Goal: Transaction & Acquisition: Obtain resource

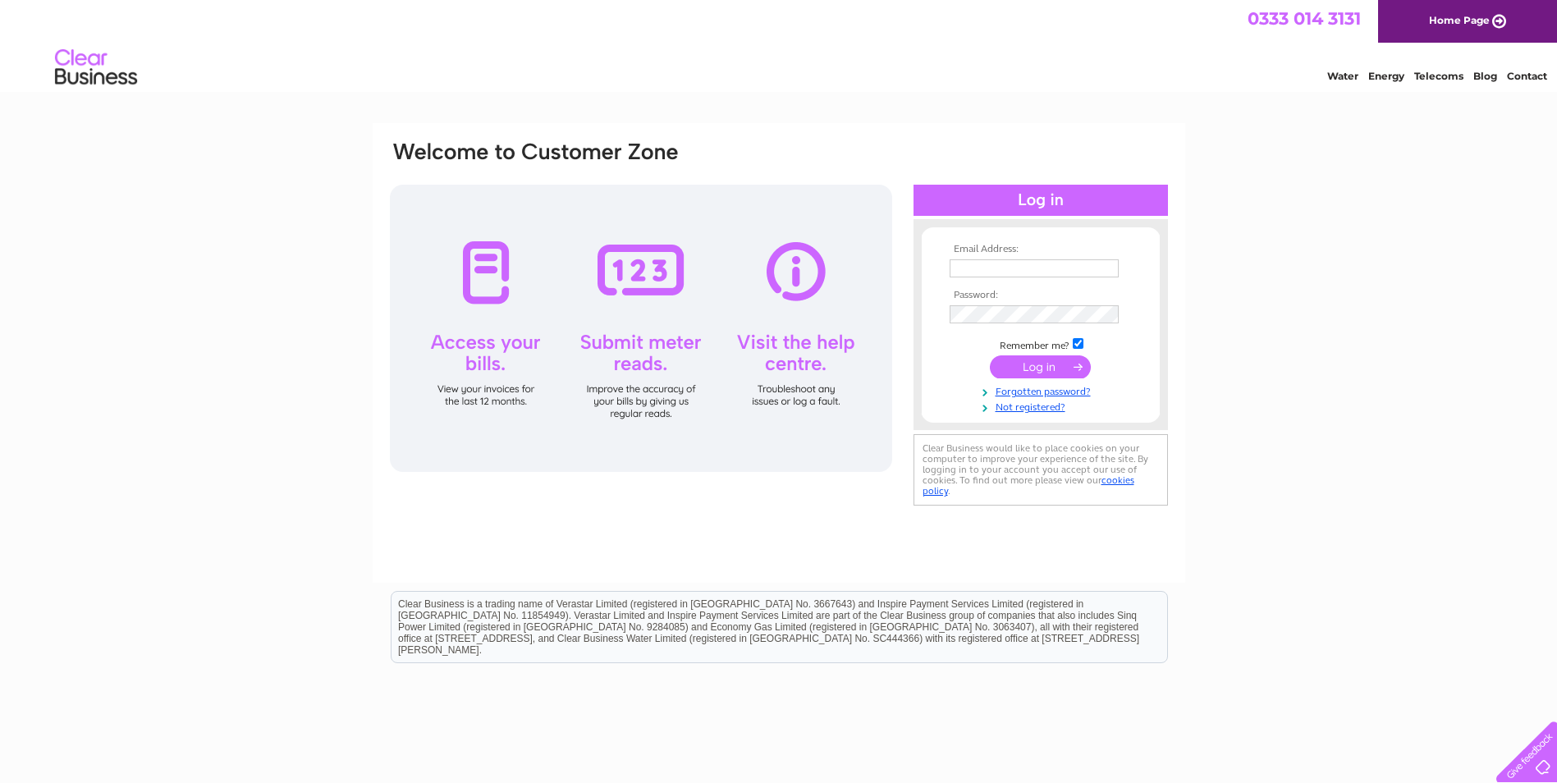
type input "mdaccounts@millerdevelopments.co.uk"
click at [1041, 364] on input "submit" at bounding box center [1040, 366] width 101 height 23
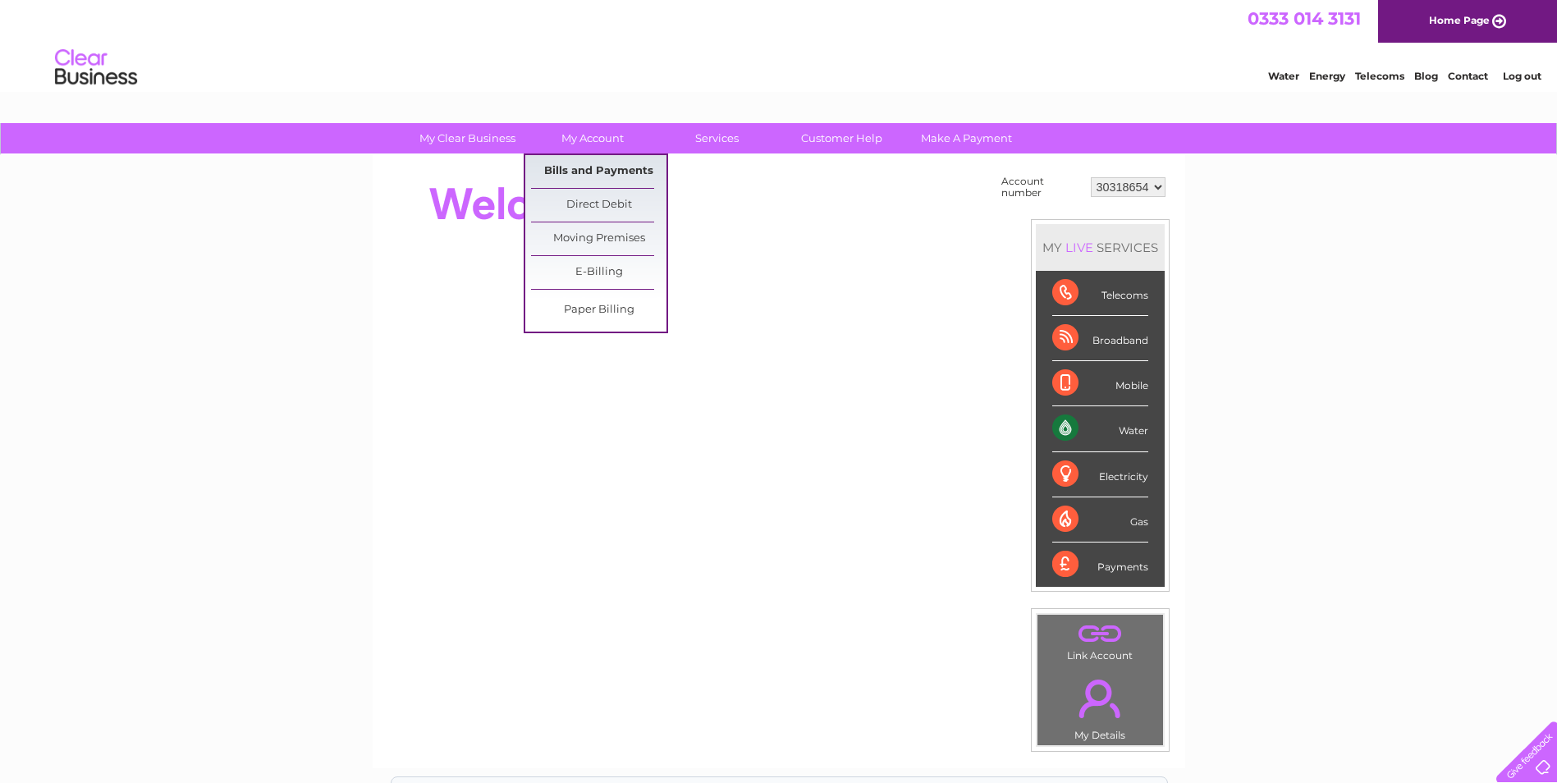
click at [602, 170] on link "Bills and Payments" at bounding box center [598, 171] width 135 height 33
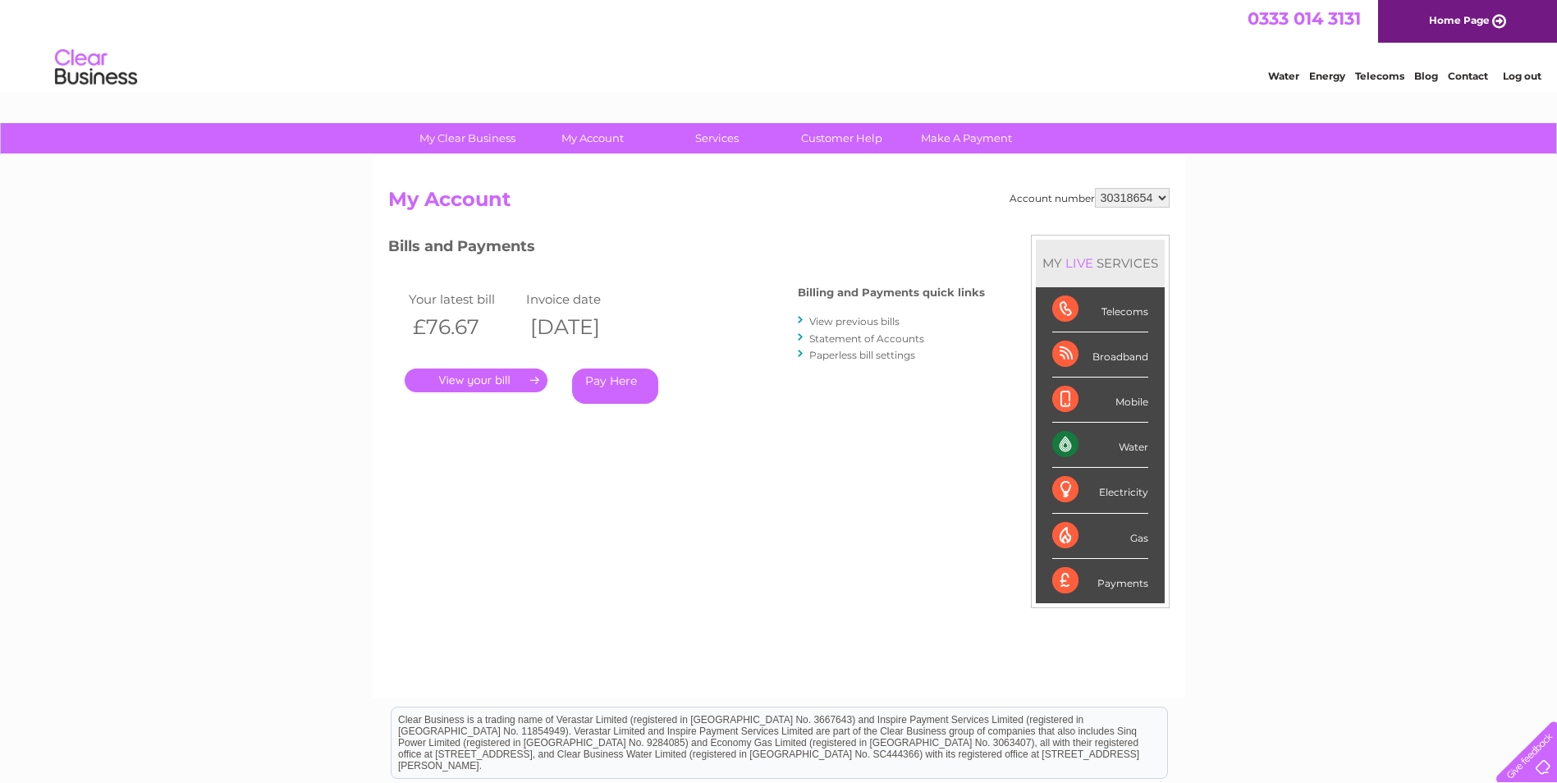
click at [466, 375] on link "." at bounding box center [476, 380] width 143 height 24
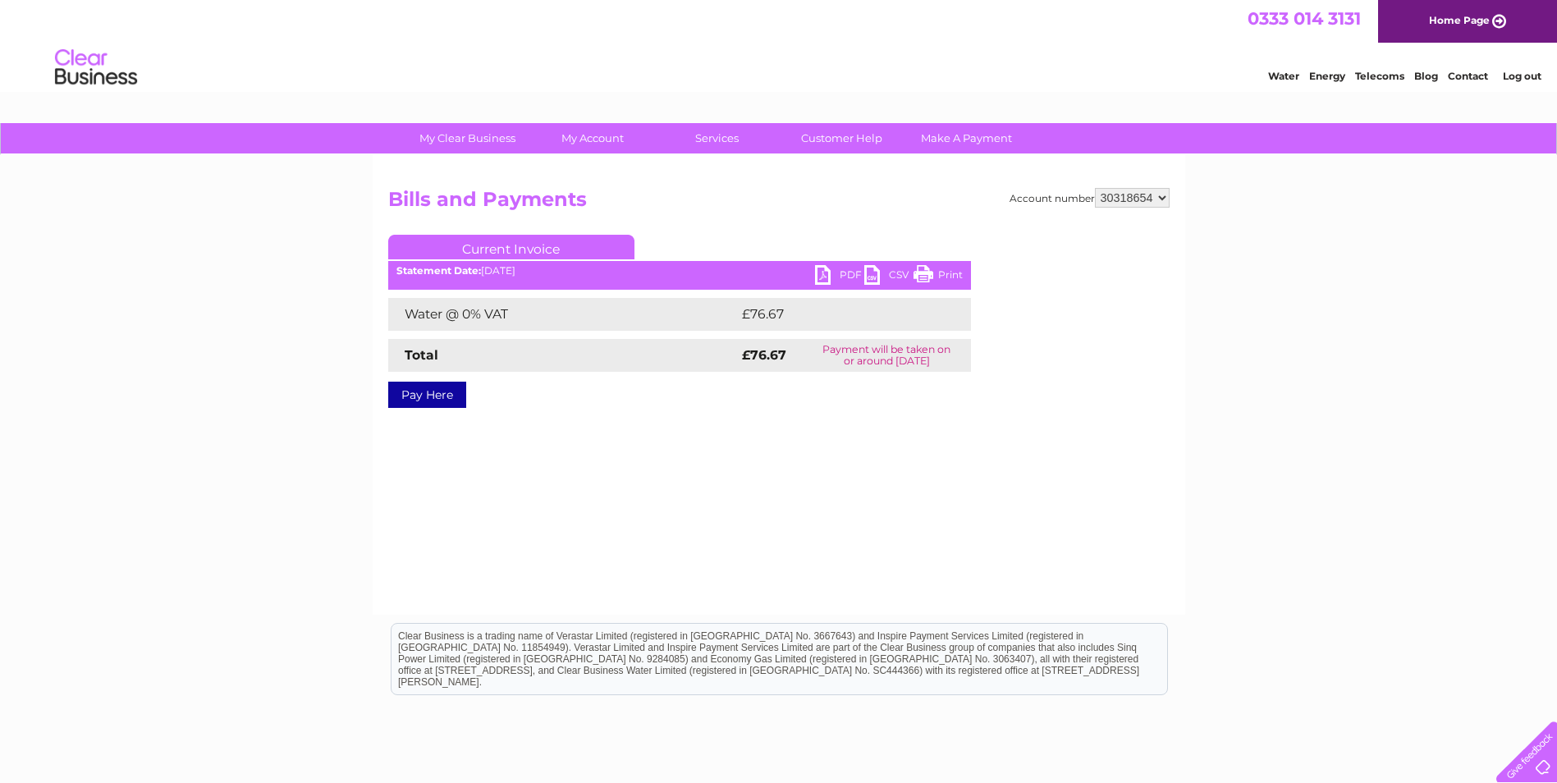
click at [840, 272] on link "PDF" at bounding box center [839, 277] width 49 height 24
click at [1513, 74] on link "Log out" at bounding box center [1522, 76] width 39 height 12
